Goal: Transaction & Acquisition: Purchase product/service

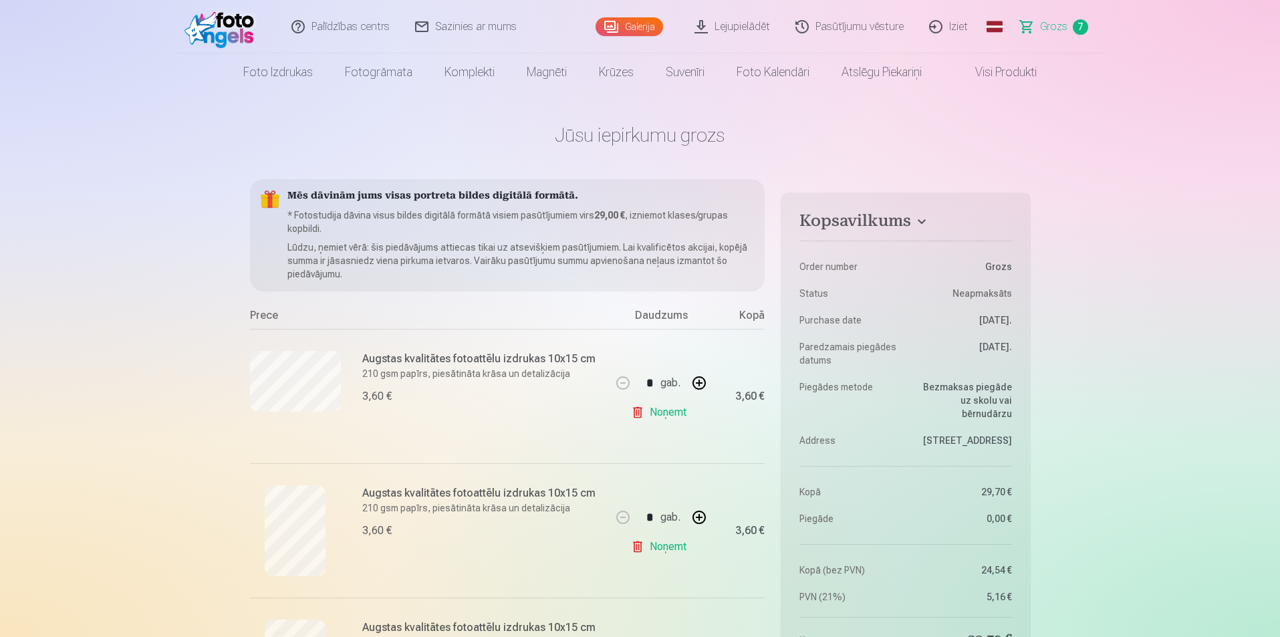
click at [726, 19] on link "Lejupielādēt" at bounding box center [732, 26] width 101 height 53
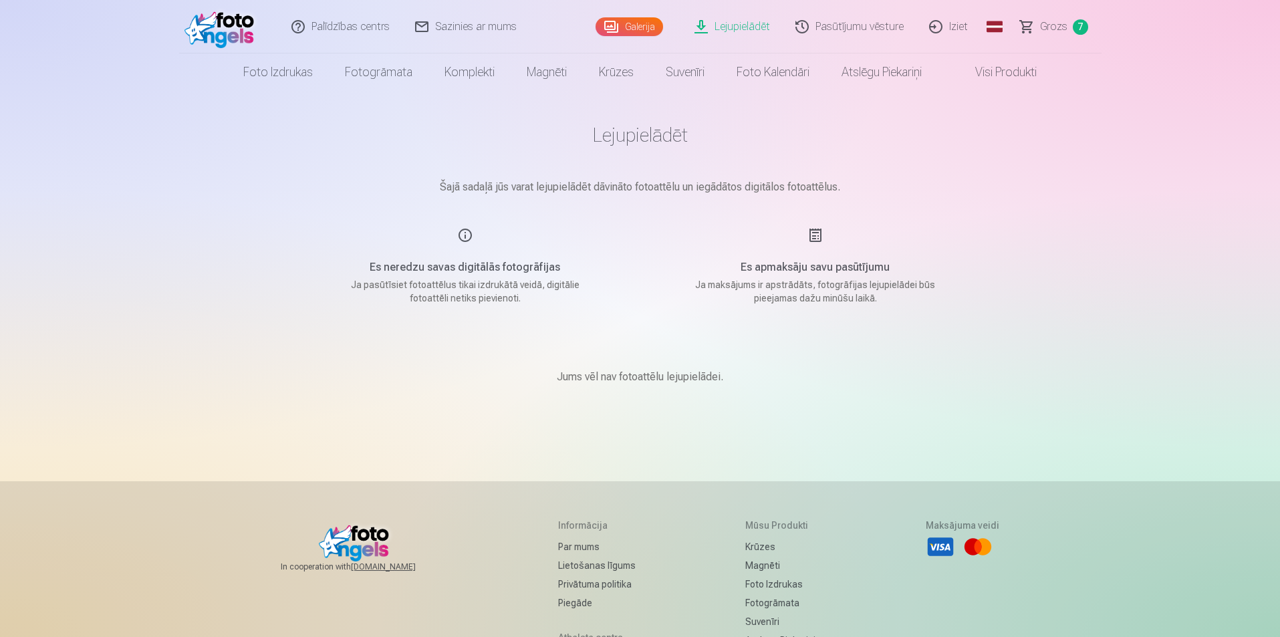
drag, startPoint x: 470, startPoint y: 246, endPoint x: 466, endPoint y: 265, distance: 19.8
click at [470, 249] on div "Es neredzu savas digitālās fotogrāfijas Ja pasūtīsiet fotoattēlus tikai izdrukā…" at bounding box center [465, 266] width 318 height 78
click at [464, 277] on div "Es neredzu savas digitālās fotogrāfijas Ja pasūtīsiet fotoattēlus tikai izdrukā…" at bounding box center [465, 266] width 318 height 78
click at [466, 235] on div "Es neredzu savas digitālās fotogrāfijas Ja pasūtīsiet fotoattēlus tikai izdrukā…" at bounding box center [465, 266] width 318 height 78
click at [622, 26] on link "Galerija" at bounding box center [628, 26] width 67 height 19
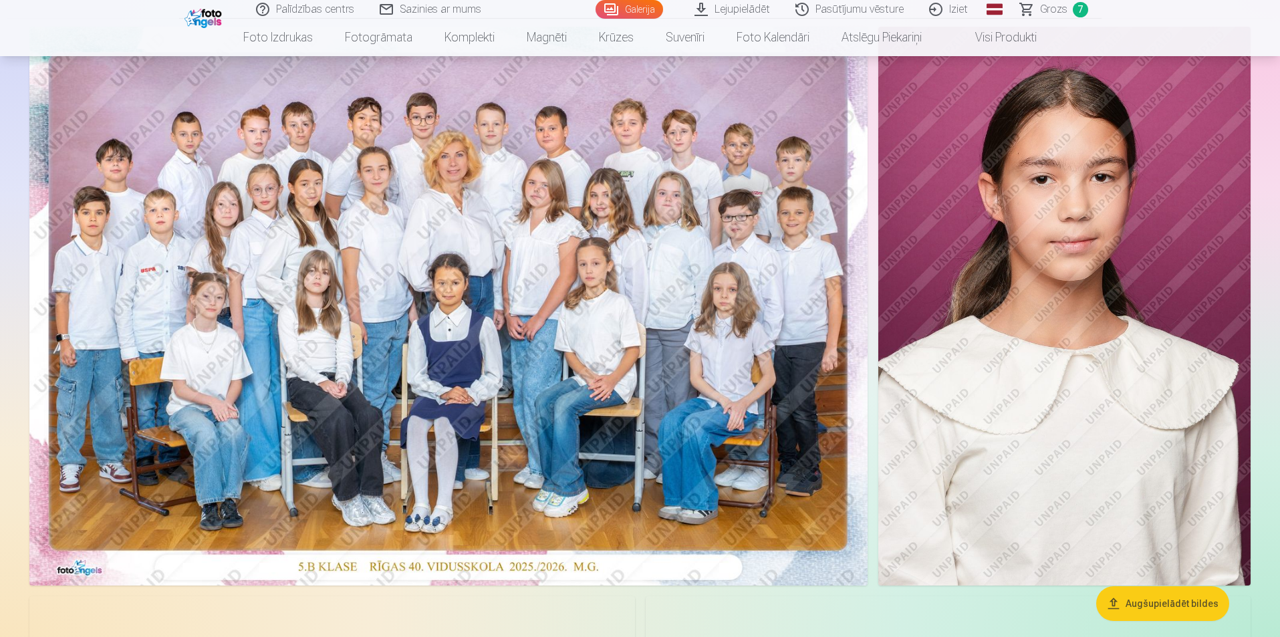
scroll to position [267, 0]
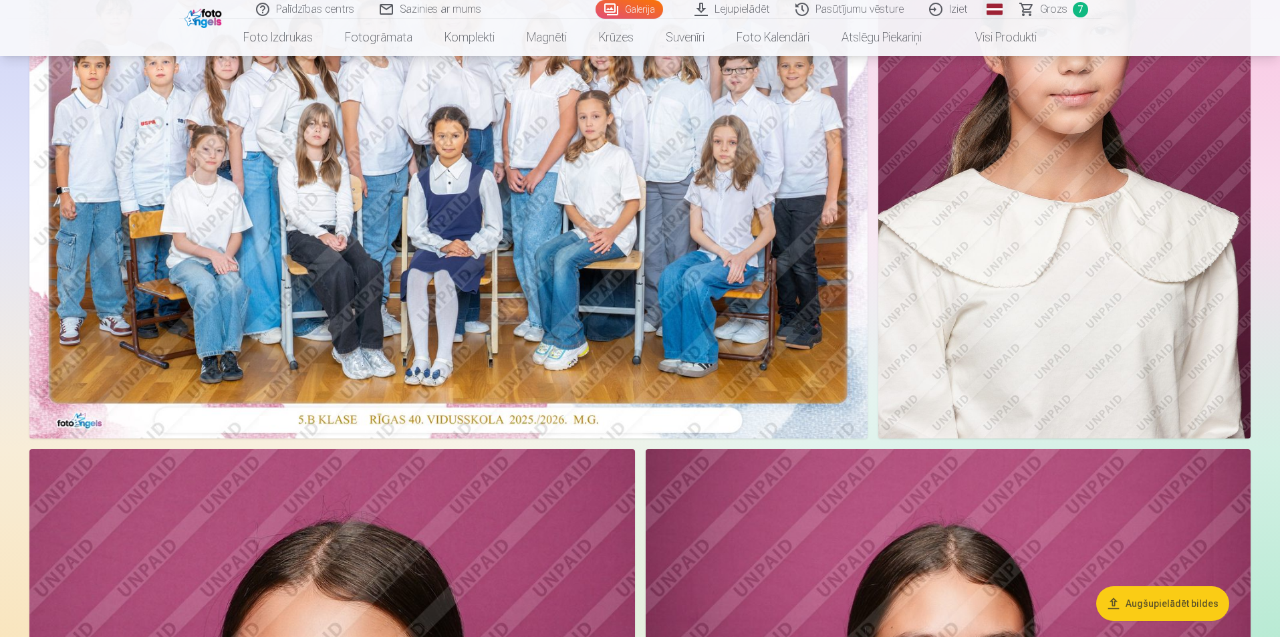
click at [1163, 606] on button "Augšupielādēt bildes" at bounding box center [1162, 603] width 133 height 35
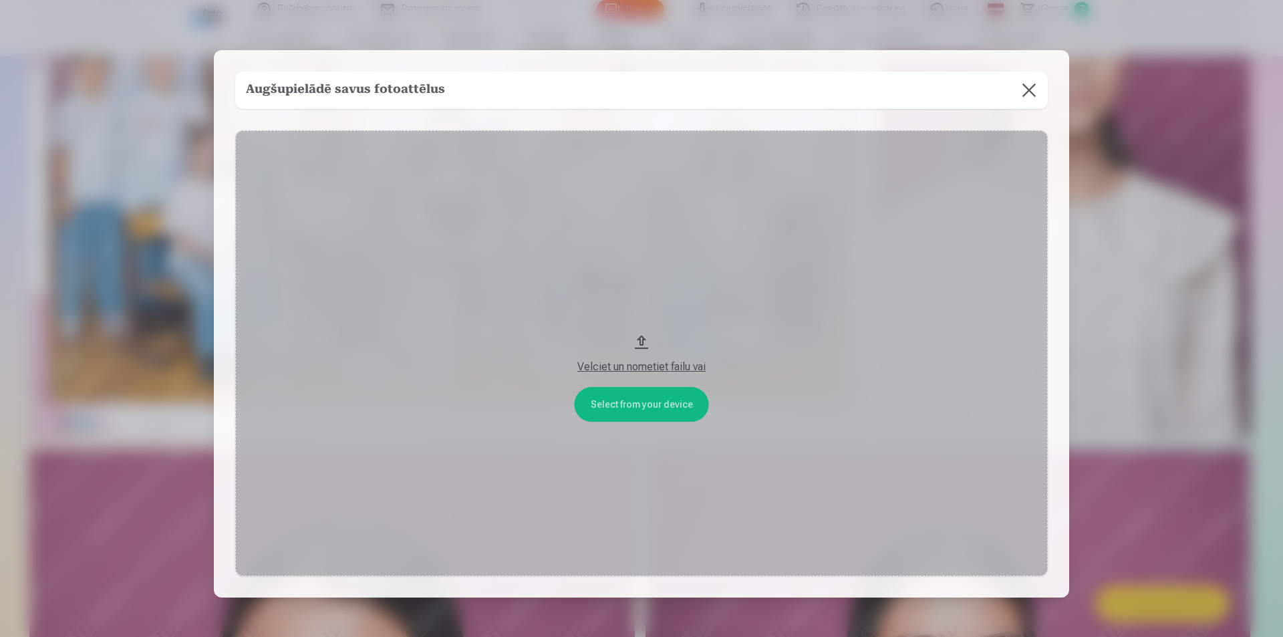
click at [1029, 92] on button at bounding box center [1028, 90] width 37 height 37
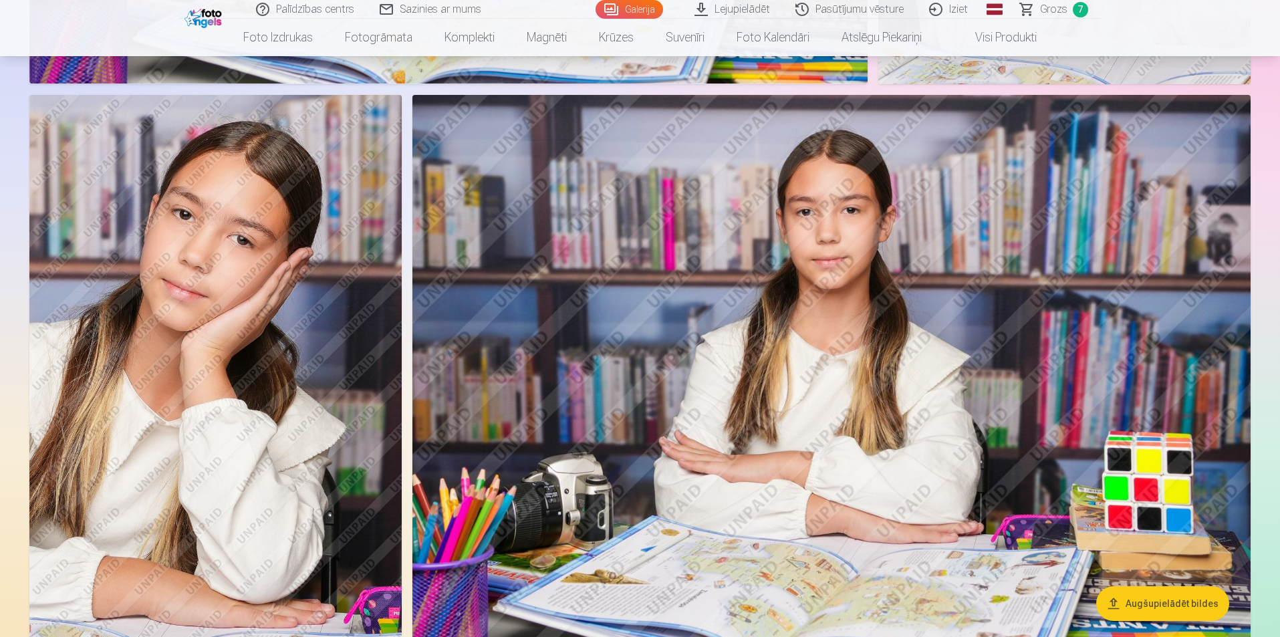
scroll to position [4277, 0]
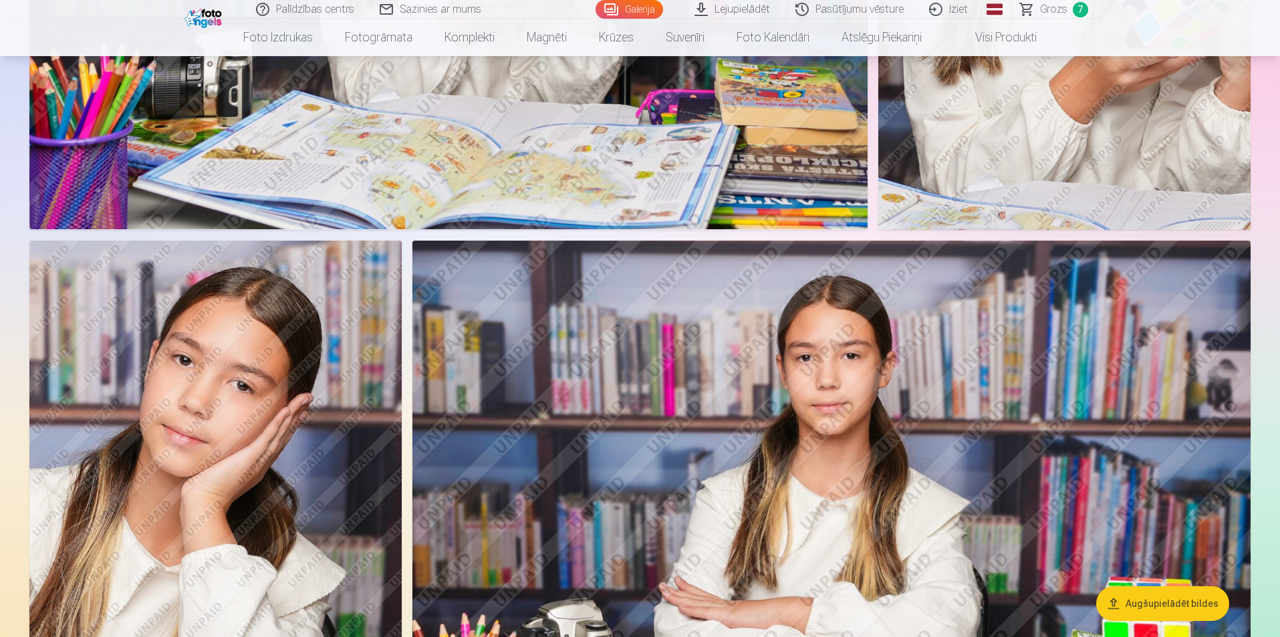
click at [319, 362] on img at bounding box center [215, 520] width 372 height 559
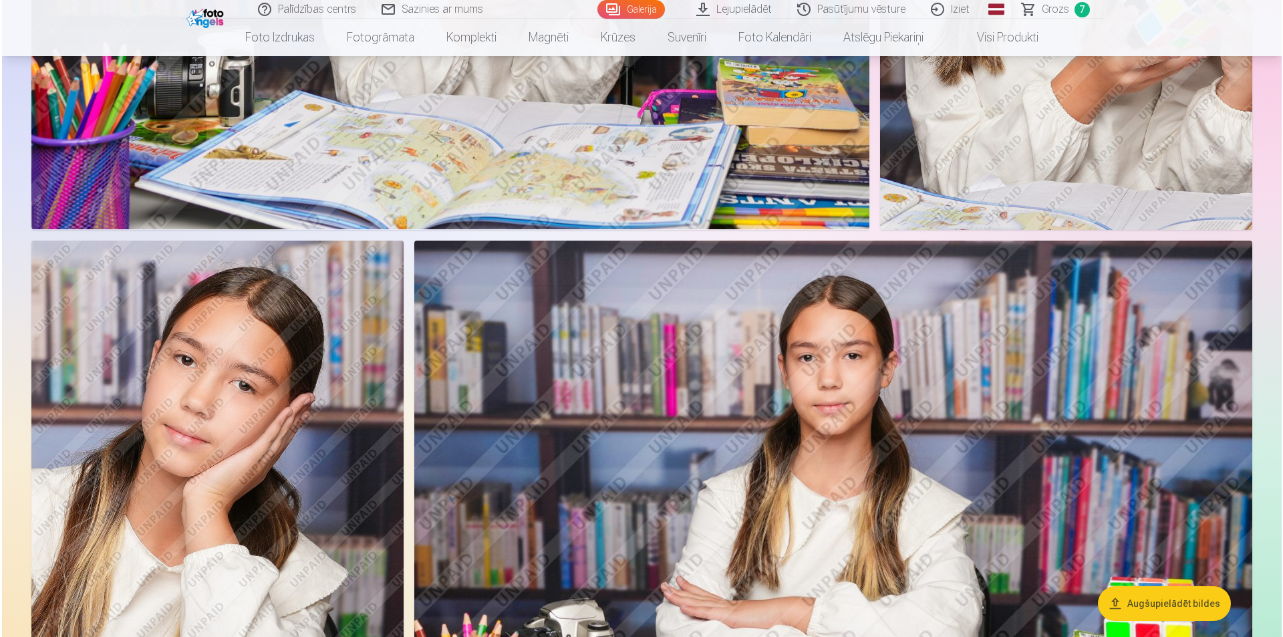
scroll to position [4287, 0]
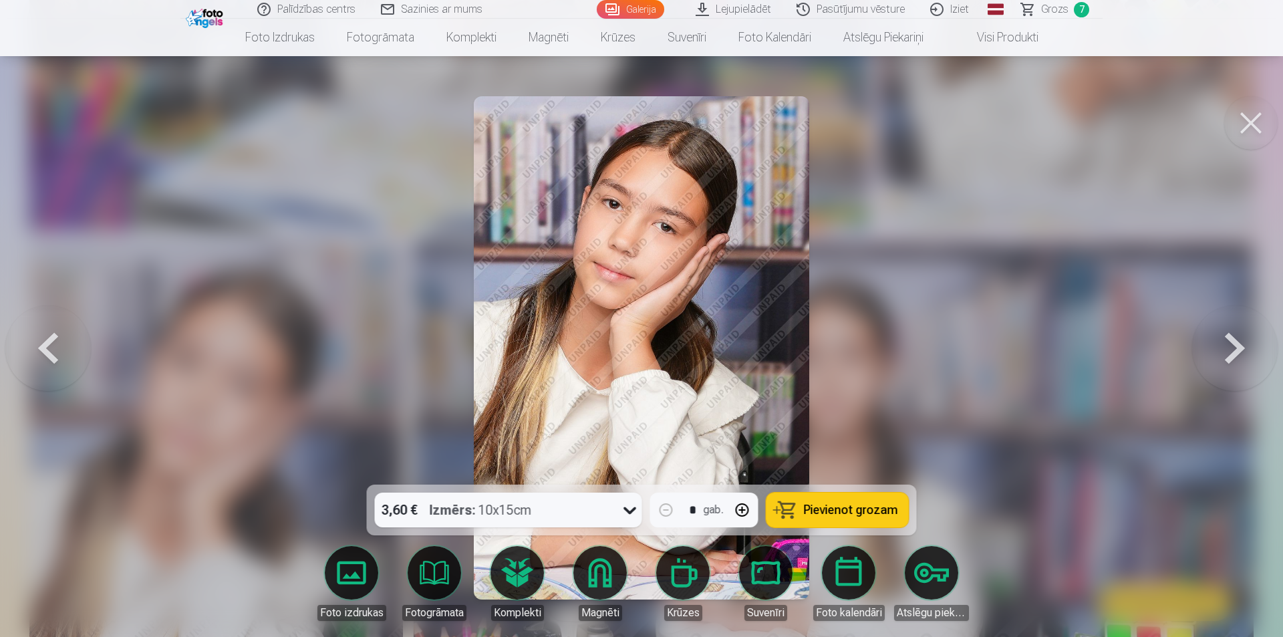
click at [654, 253] on img at bounding box center [641, 347] width 335 height 503
click at [763, 574] on link "Suvenīri" at bounding box center [765, 583] width 75 height 75
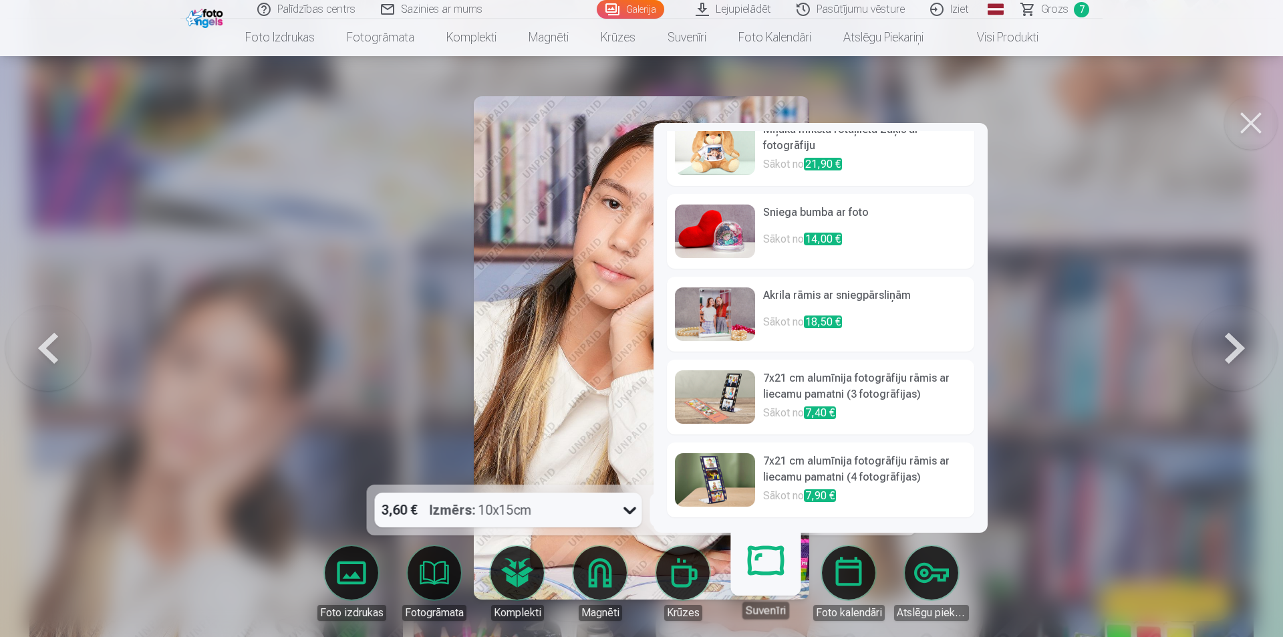
scroll to position [355, 0]
click at [702, 309] on img at bounding box center [715, 313] width 80 height 53
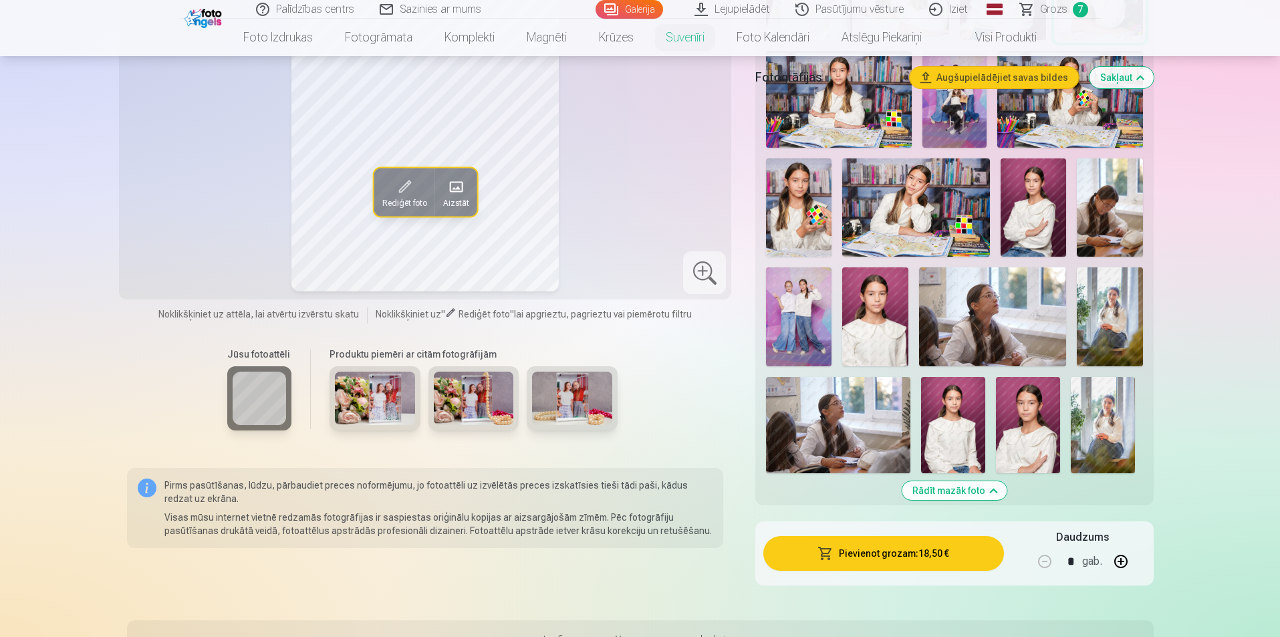
scroll to position [468, 0]
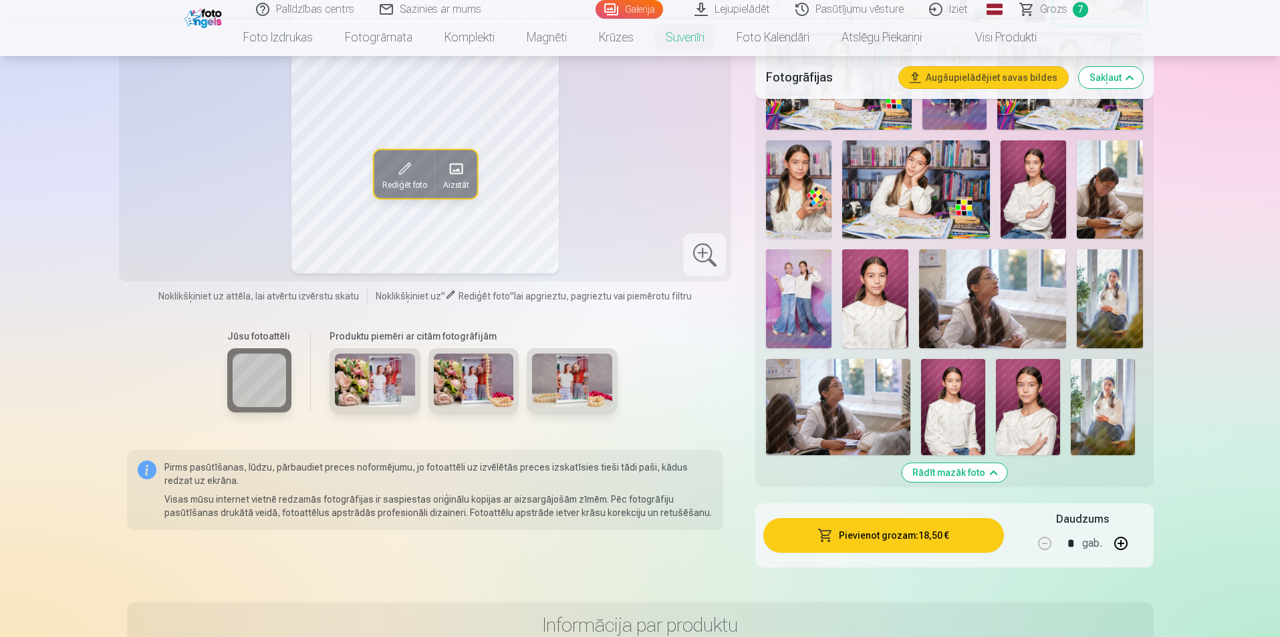
click at [392, 373] on img at bounding box center [375, 379] width 80 height 53
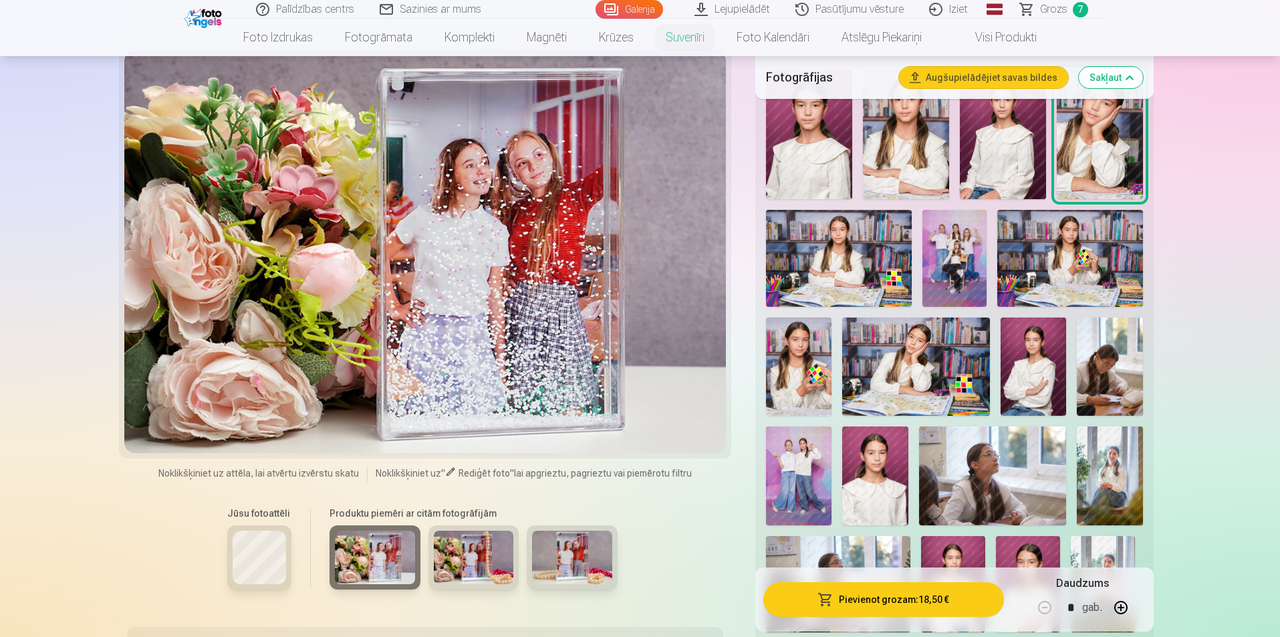
scroll to position [267, 0]
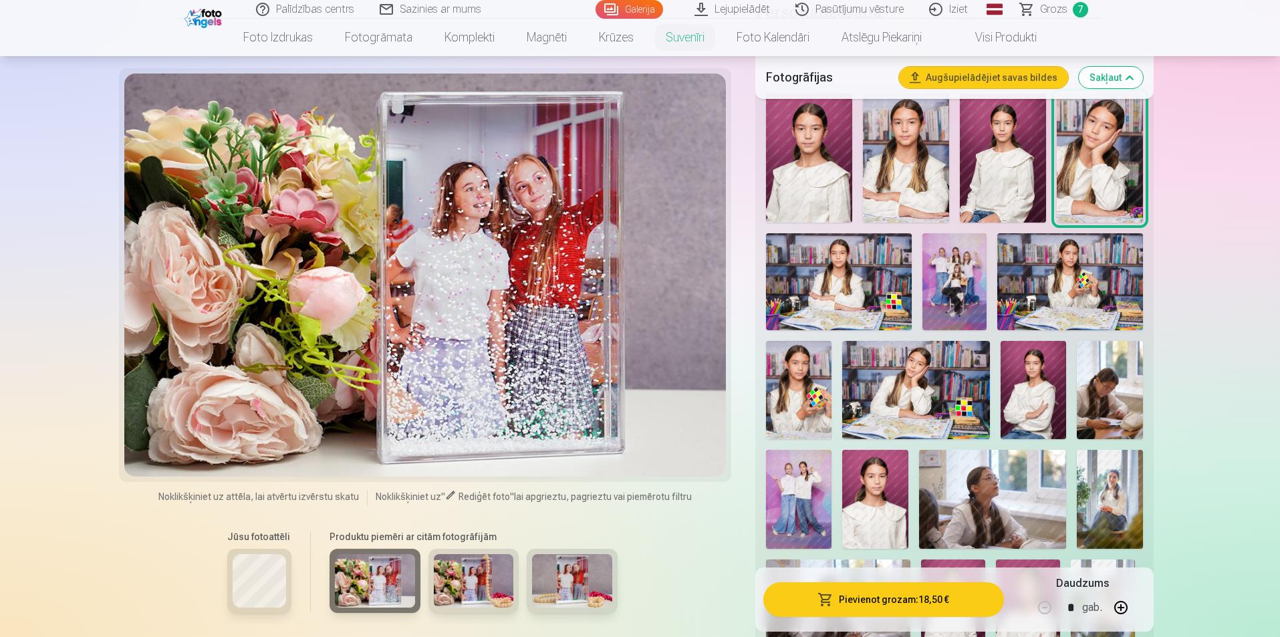
click at [474, 563] on img at bounding box center [474, 580] width 80 height 53
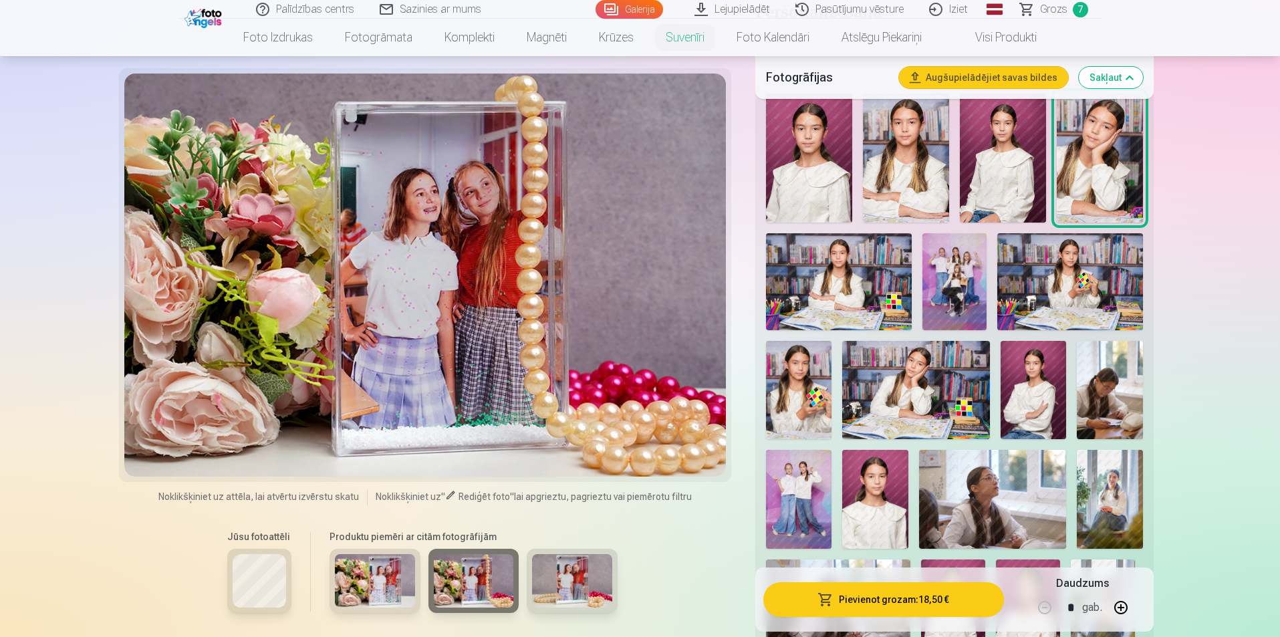
click at [555, 563] on img at bounding box center [572, 580] width 80 height 53
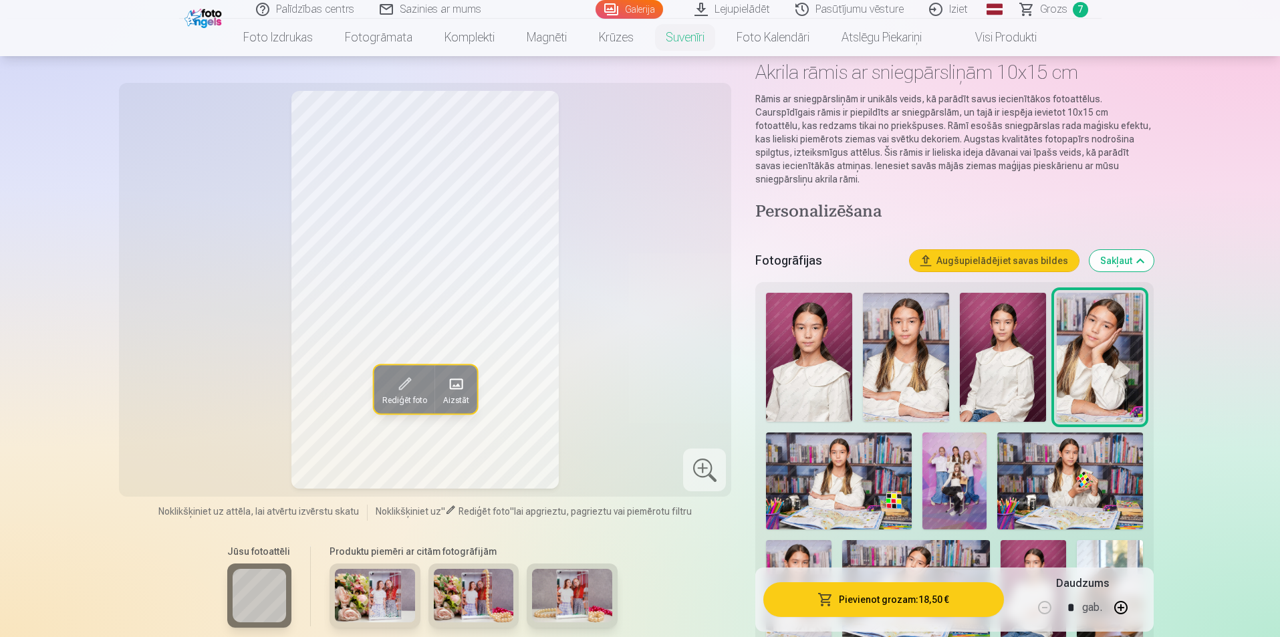
scroll to position [67, 0]
click at [943, 454] on img at bounding box center [954, 482] width 65 height 97
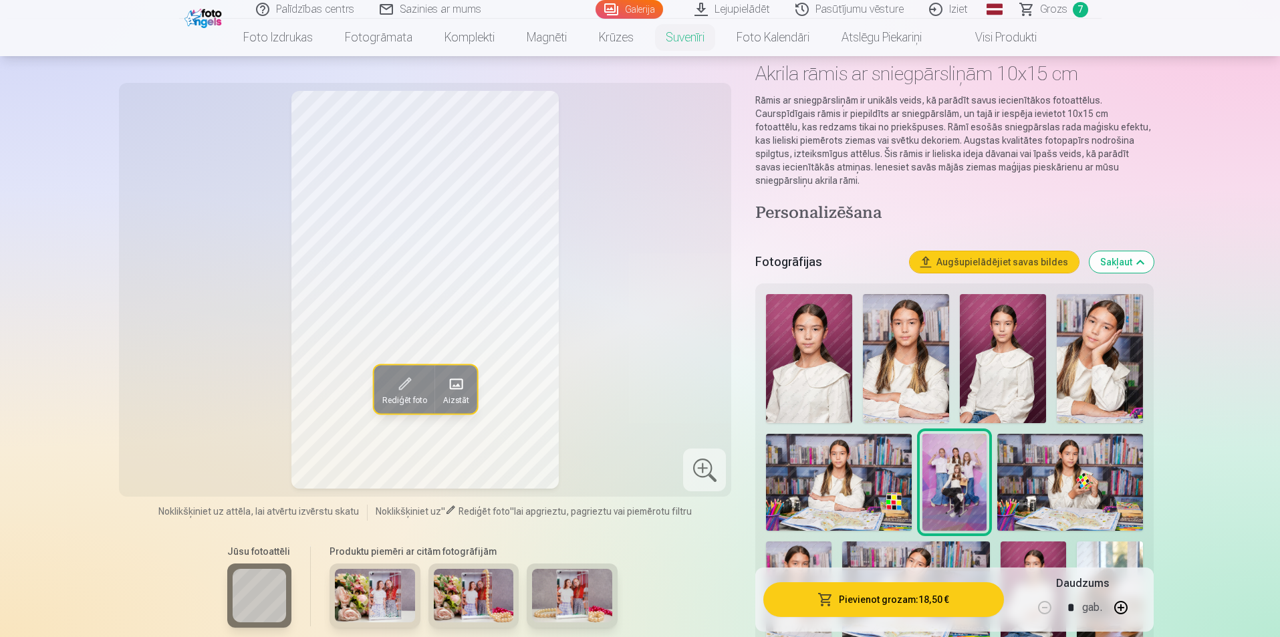
click at [390, 577] on img at bounding box center [375, 595] width 80 height 53
click at [1042, 464] on img at bounding box center [1069, 482] width 145 height 97
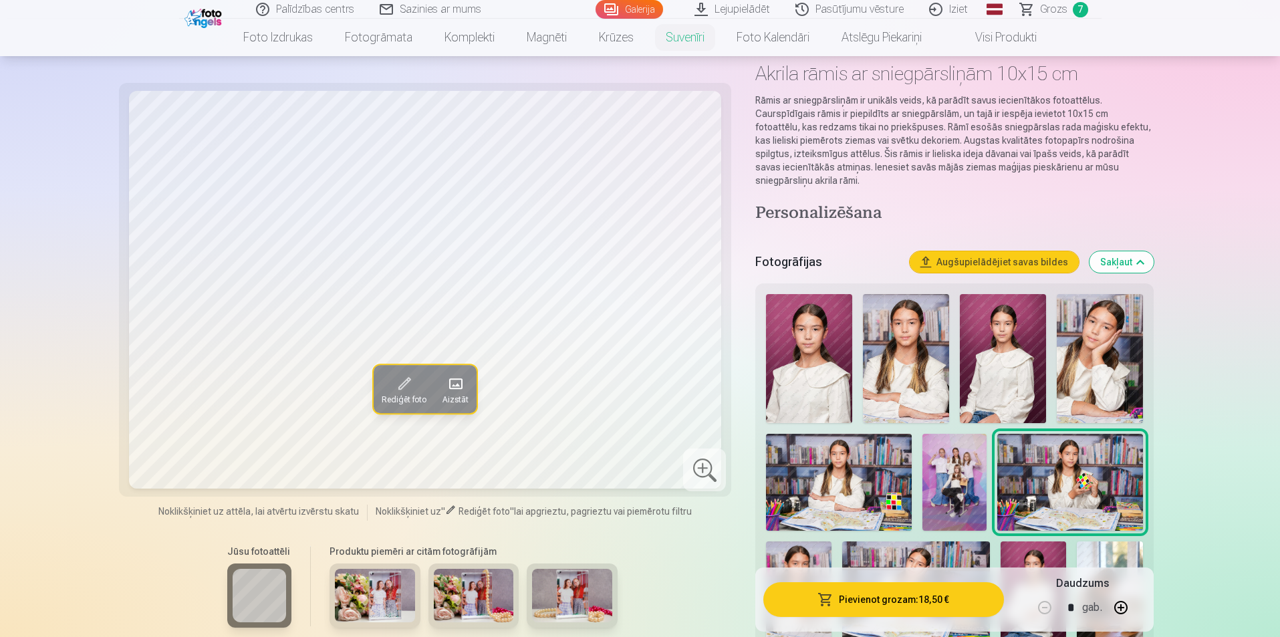
scroll to position [0, 0]
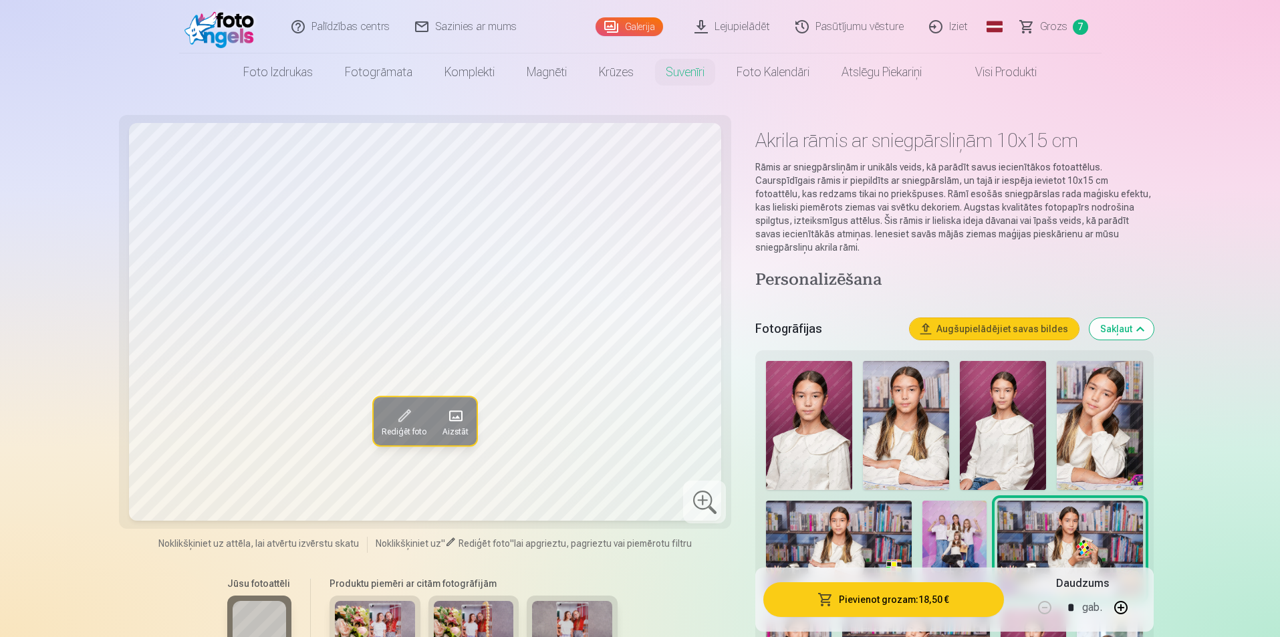
click at [1060, 30] on span "Grozs" at bounding box center [1053, 27] width 27 height 16
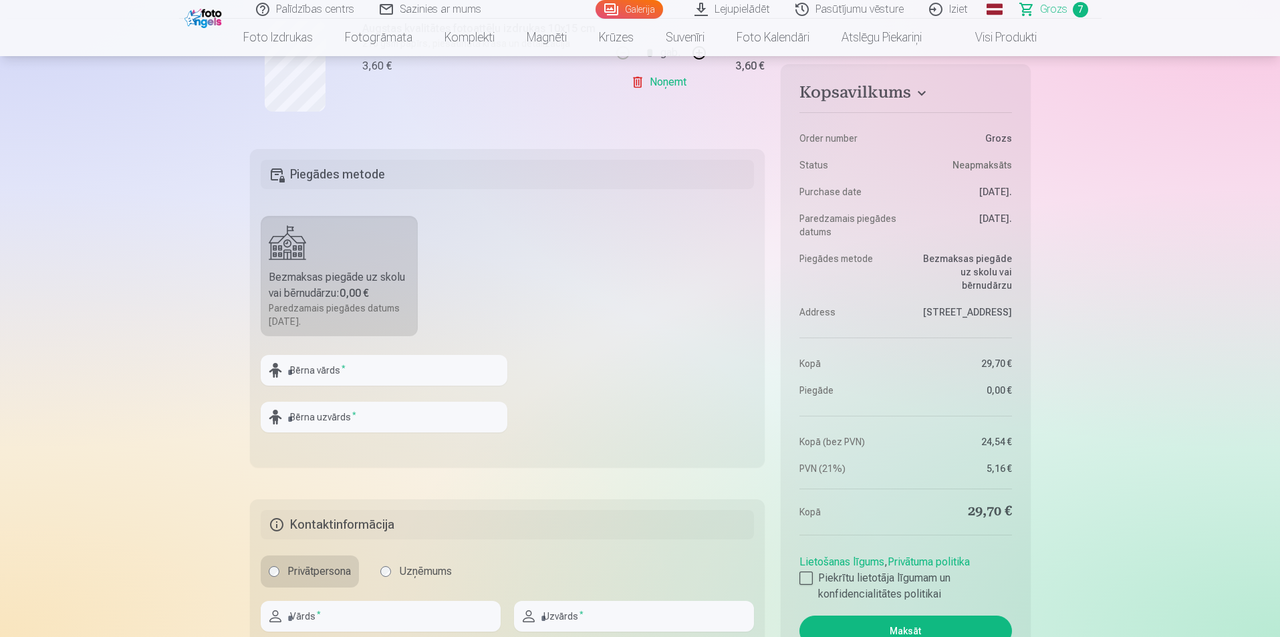
scroll to position [1002, 0]
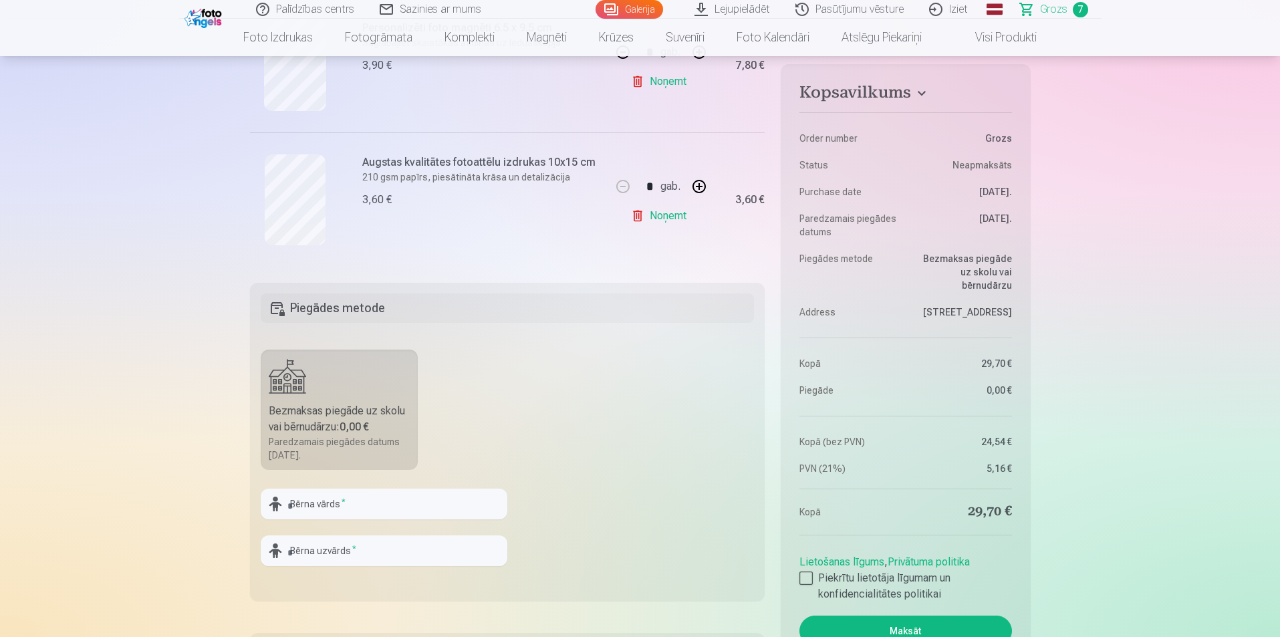
drag, startPoint x: 321, startPoint y: 434, endPoint x: 327, endPoint y: 422, distance: 12.9
click at [322, 429] on div "Bezmaksas piegāde uz skolu vai bērnudārzu : 0,00 €" at bounding box center [340, 419] width 142 height 32
drag, startPoint x: 318, startPoint y: 512, endPoint x: 328, endPoint y: 510, distance: 10.2
click at [319, 512] on input "text" at bounding box center [384, 503] width 247 height 31
type input "*********"
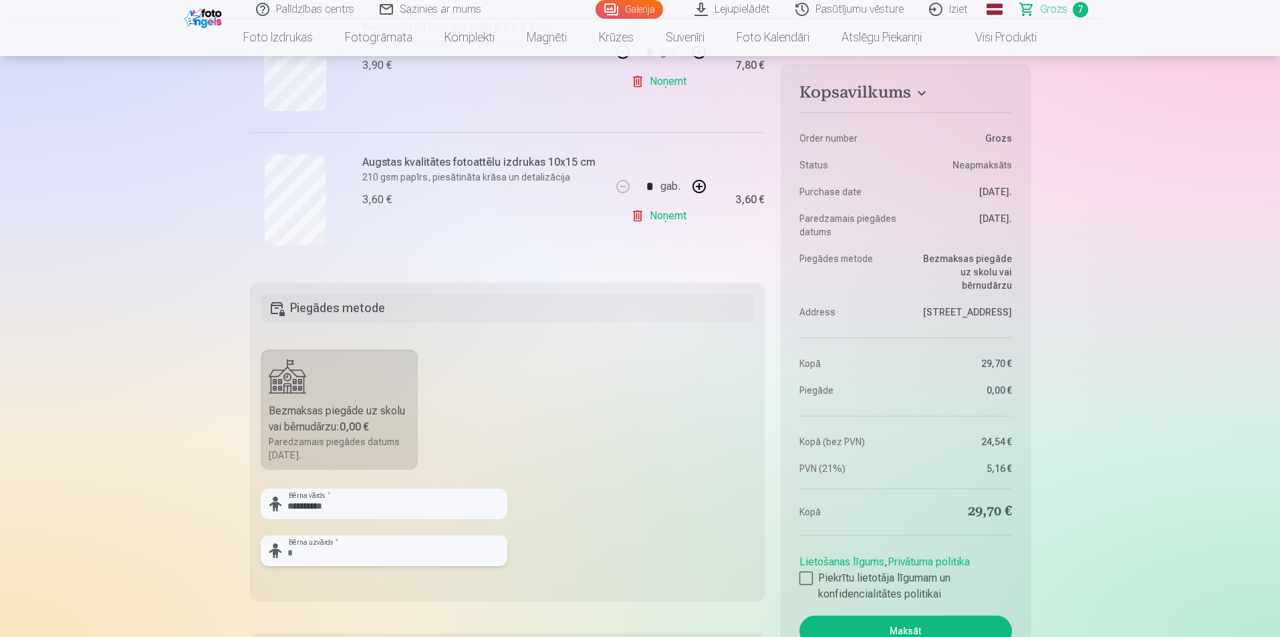
click at [335, 549] on input "text" at bounding box center [384, 550] width 247 height 31
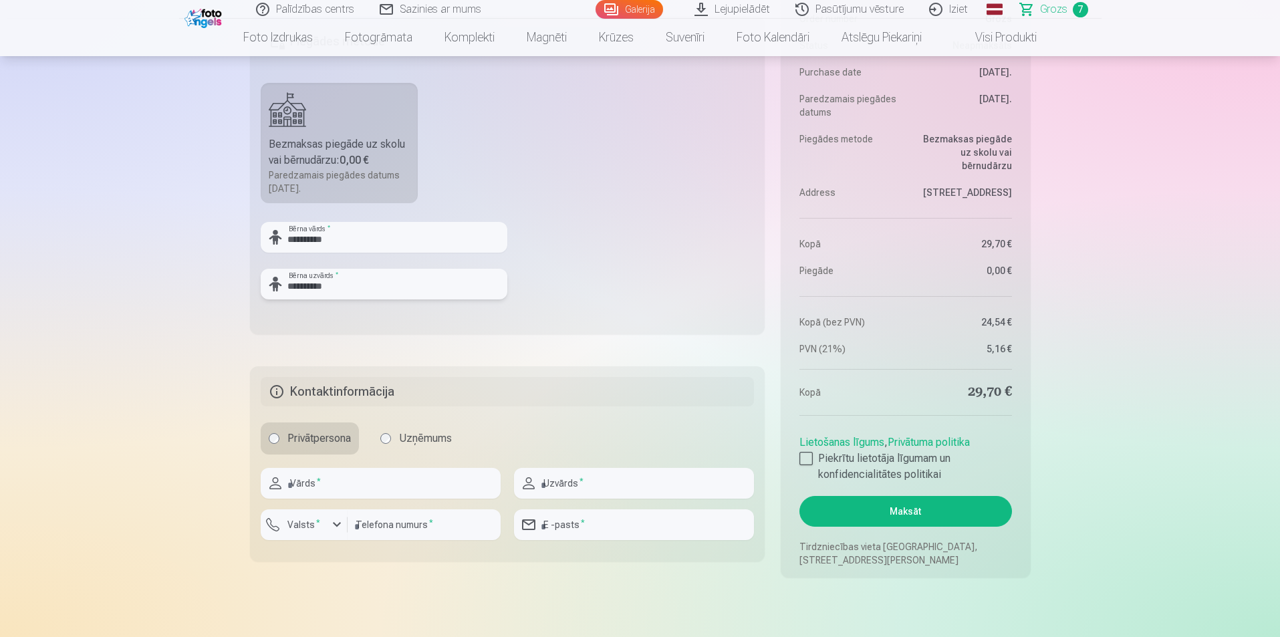
scroll to position [1270, 0]
type input "**********"
click at [398, 494] on input "text" at bounding box center [381, 482] width 240 height 31
type input "******"
click at [592, 485] on input "text" at bounding box center [634, 482] width 240 height 31
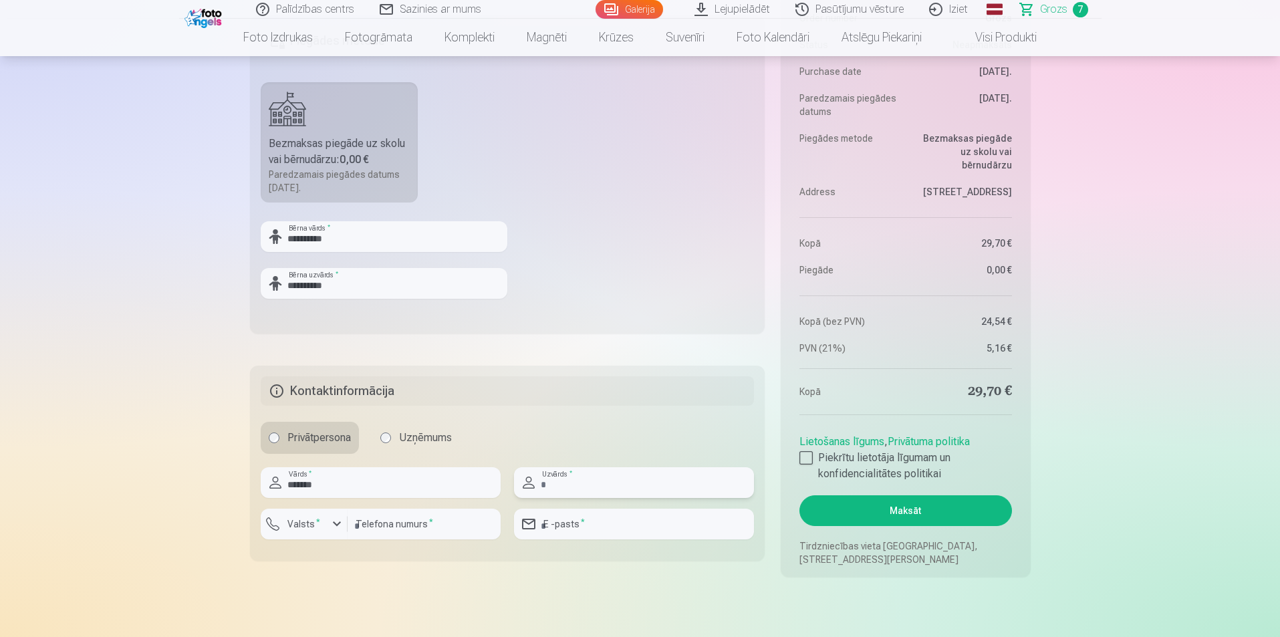
type input "*********"
click at [448, 525] on input "number" at bounding box center [423, 524] width 153 height 31
type input "********"
click at [609, 526] on input "email" at bounding box center [634, 524] width 240 height 31
type input "**********"
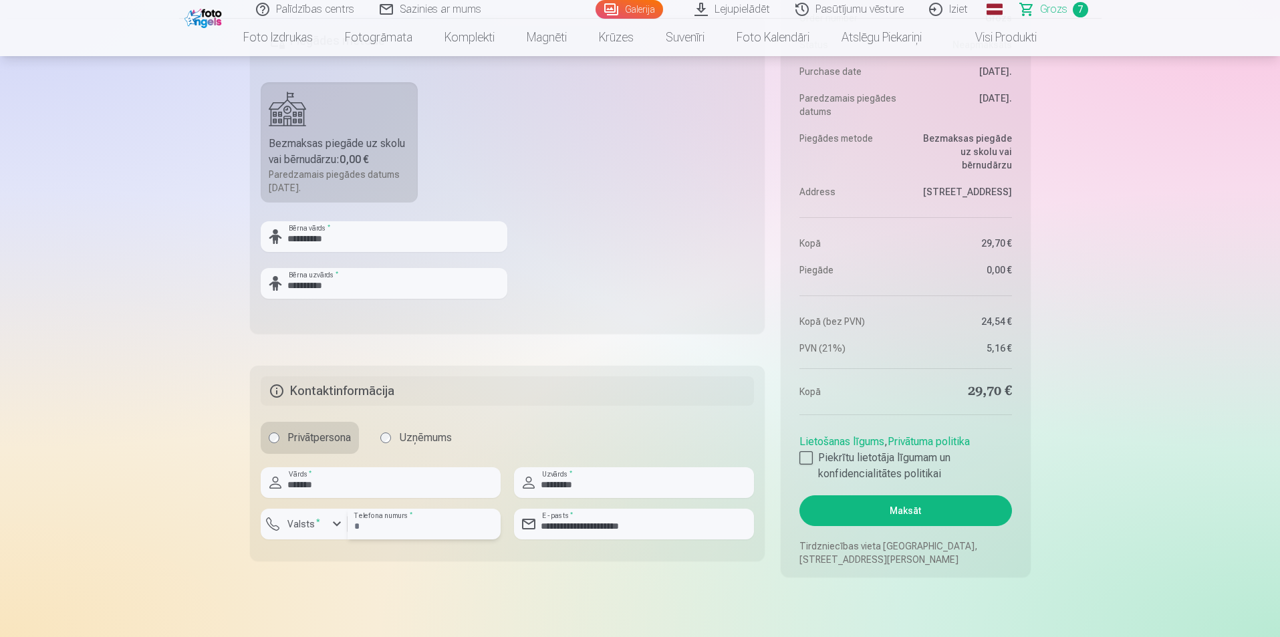
click at [370, 520] on input "********" at bounding box center [423, 524] width 153 height 31
click at [356, 528] on input "********" at bounding box center [423, 524] width 153 height 31
type input "**********"
click at [805, 458] on div at bounding box center [805, 457] width 13 height 13
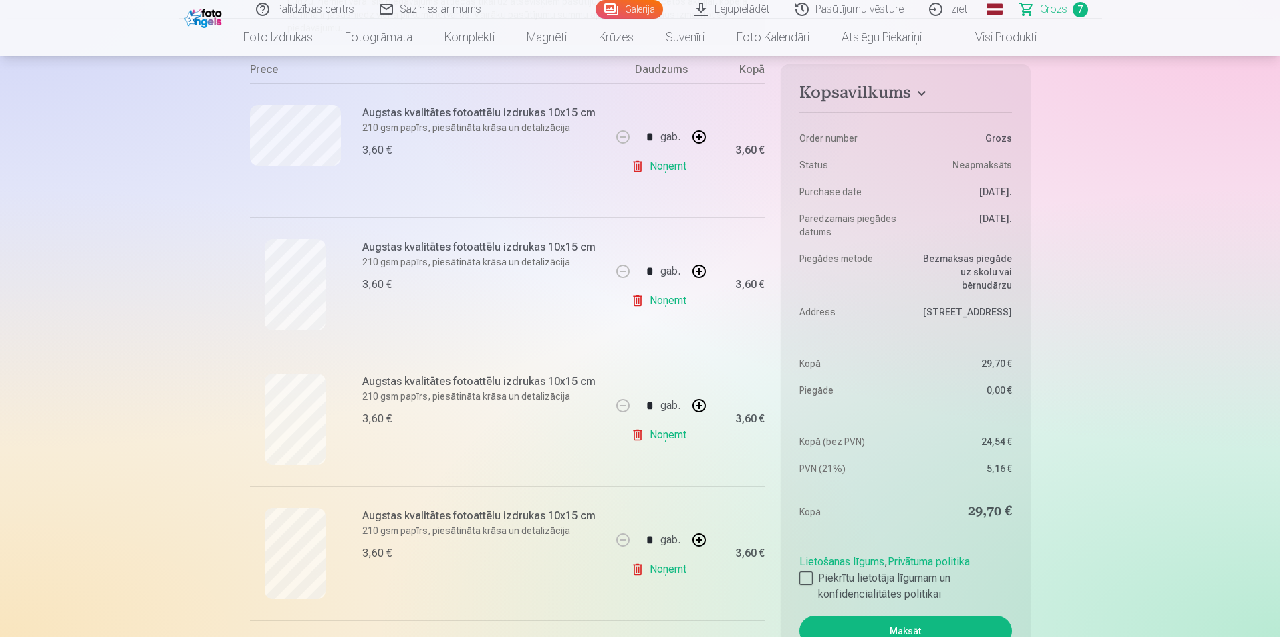
scroll to position [200, 0]
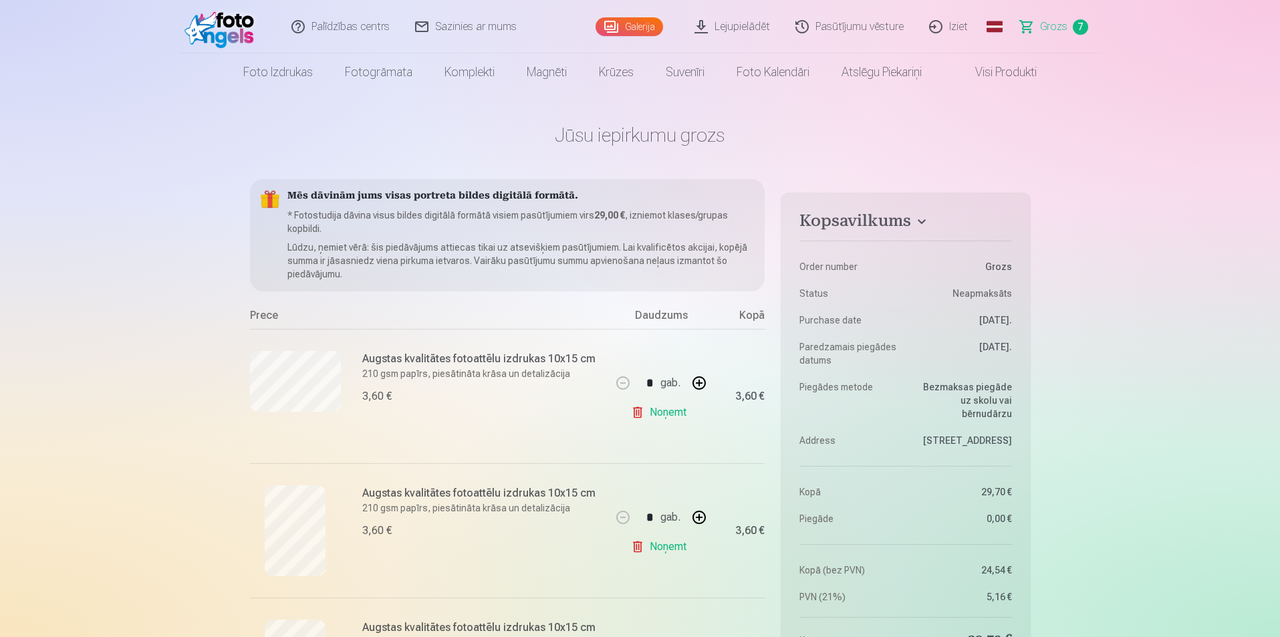
drag, startPoint x: 1054, startPoint y: 31, endPoint x: 760, endPoint y: 76, distance: 297.5
click at [1054, 31] on span "Grozs" at bounding box center [1053, 27] width 27 height 16
click at [1043, 25] on span "Grozs" at bounding box center [1053, 27] width 27 height 16
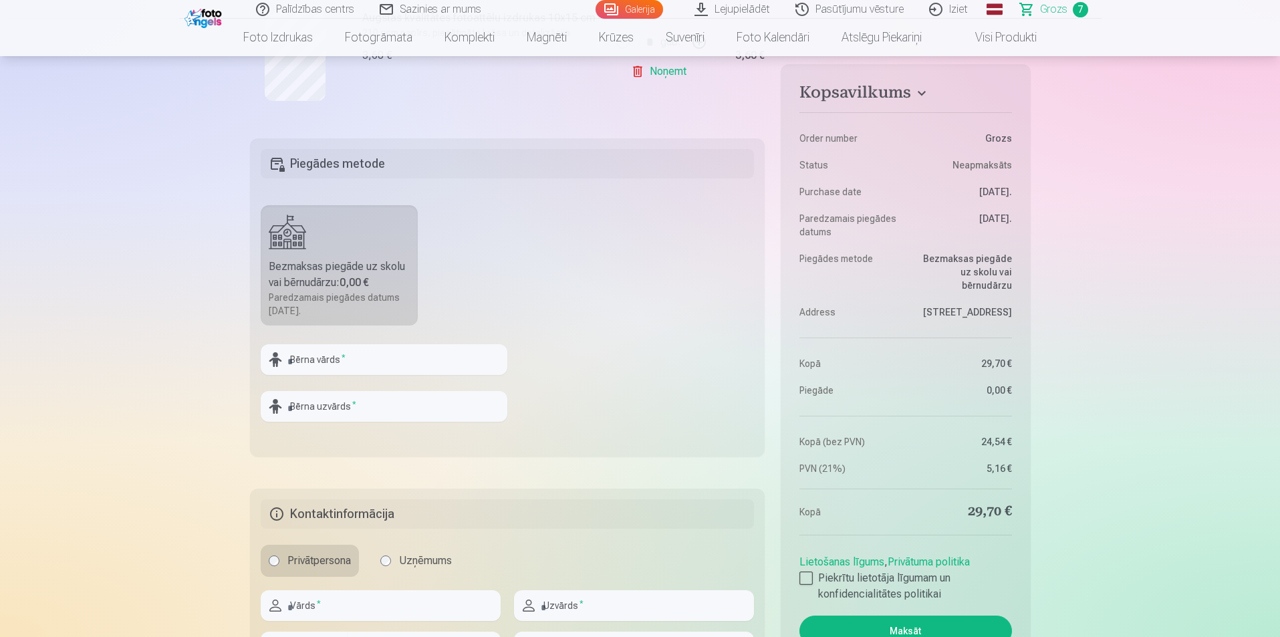
scroll to position [1002, 0]
